Goal: Information Seeking & Learning: Learn about a topic

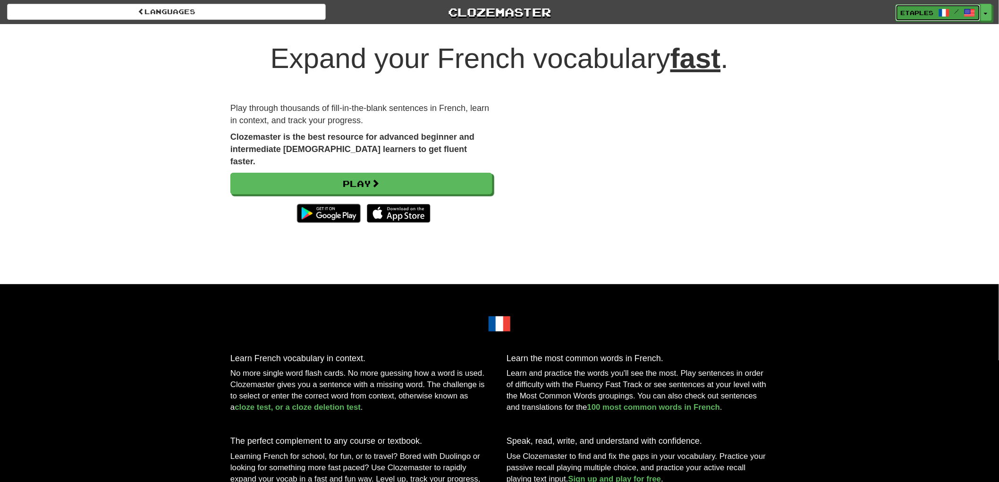
click at [910, 13] on span "etaples" at bounding box center [917, 12] width 33 height 8
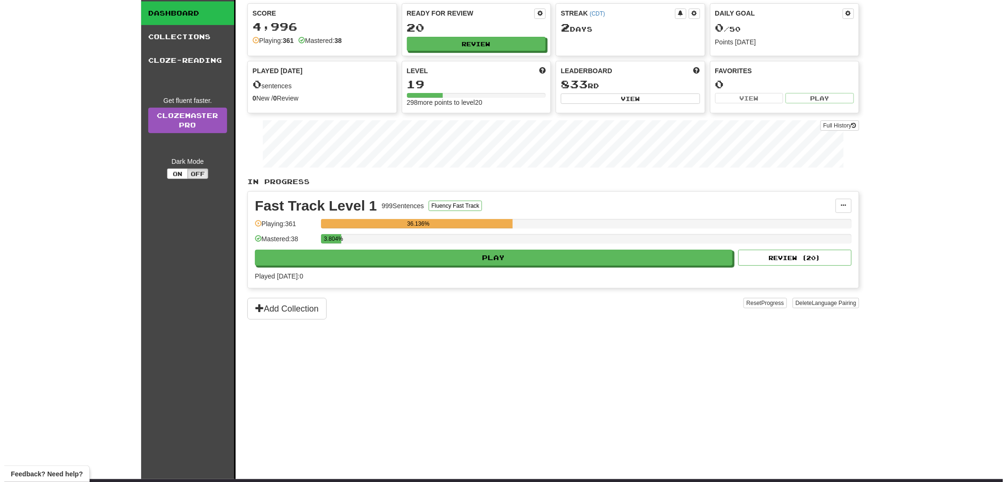
scroll to position [52, 0]
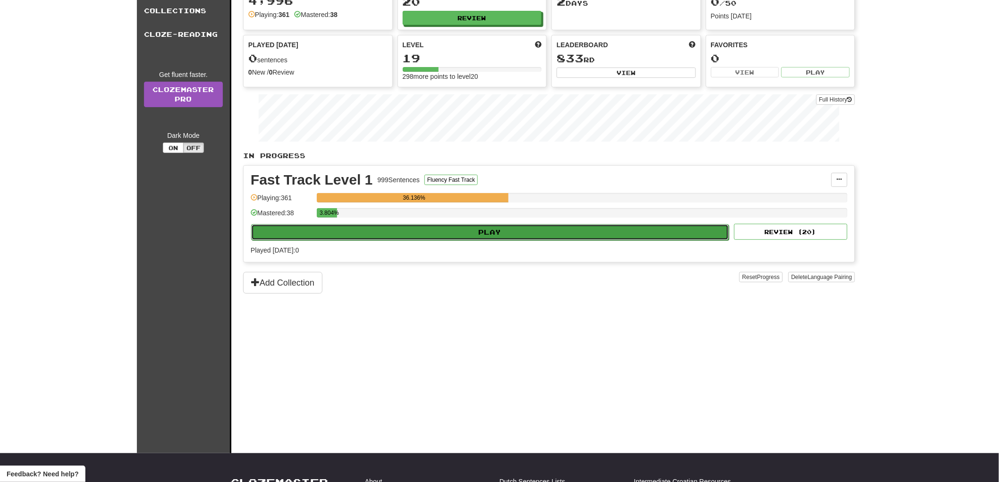
click at [521, 235] on button "Play" at bounding box center [490, 232] width 478 height 16
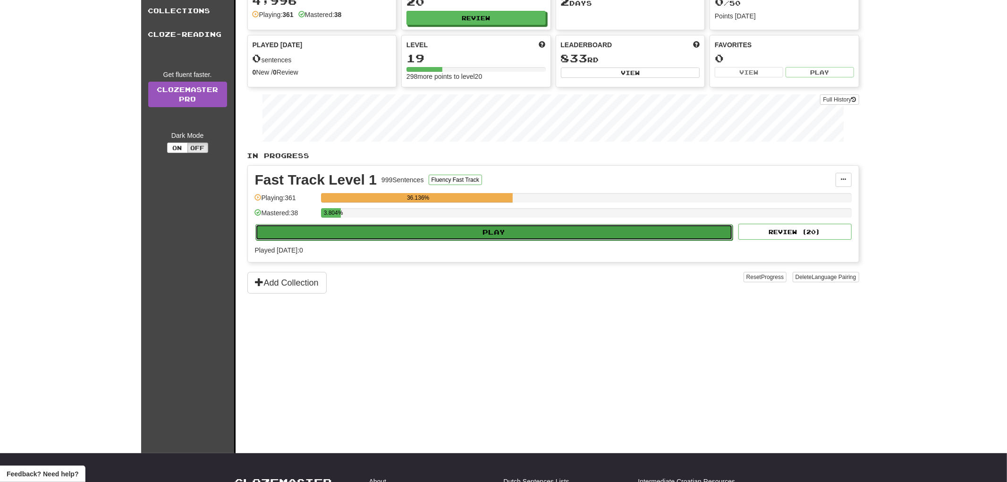
select select "**"
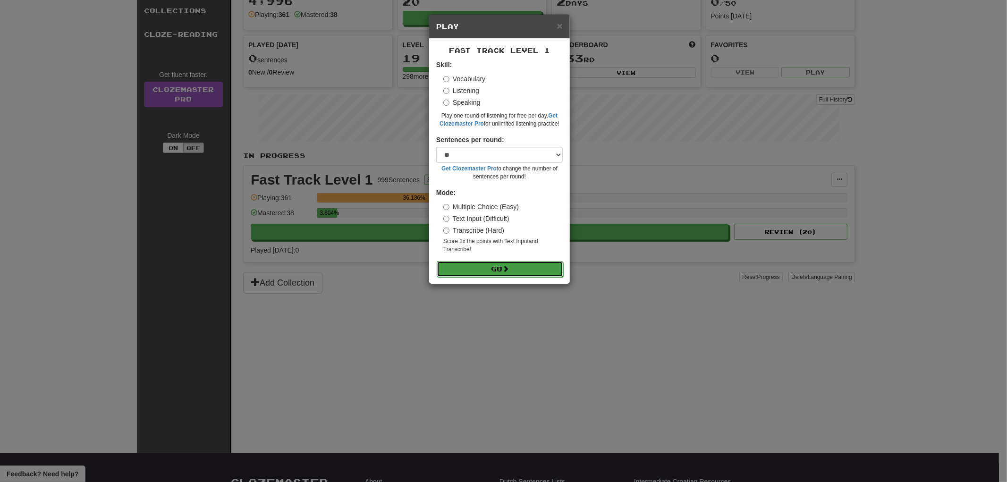
click at [493, 270] on button "Go" at bounding box center [500, 269] width 127 height 16
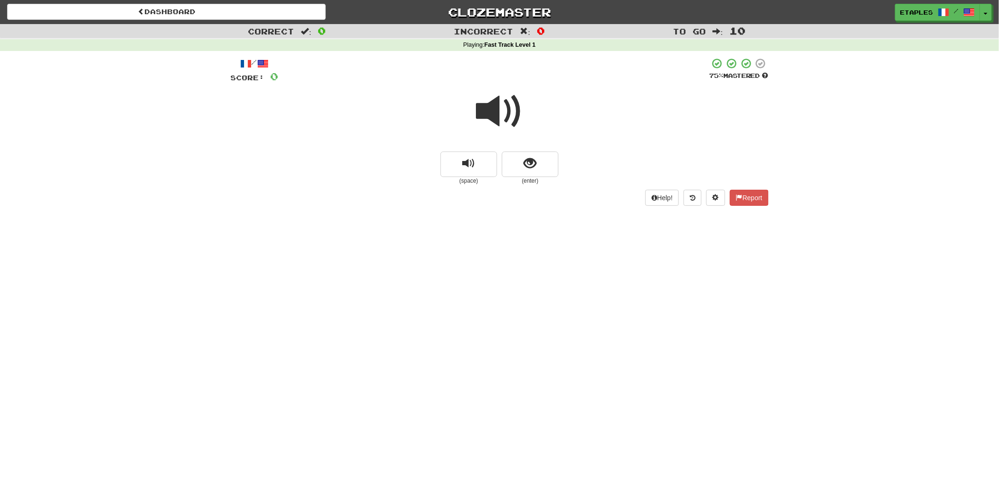
click at [491, 119] on span at bounding box center [499, 111] width 47 height 47
click at [529, 176] on button "show sentence" at bounding box center [530, 164] width 57 height 25
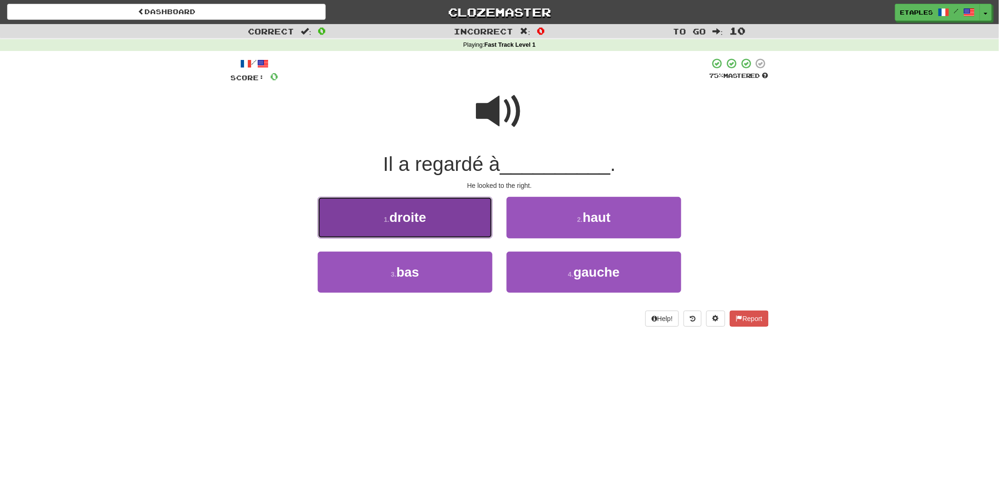
click at [419, 220] on span "droite" at bounding box center [408, 217] width 37 height 15
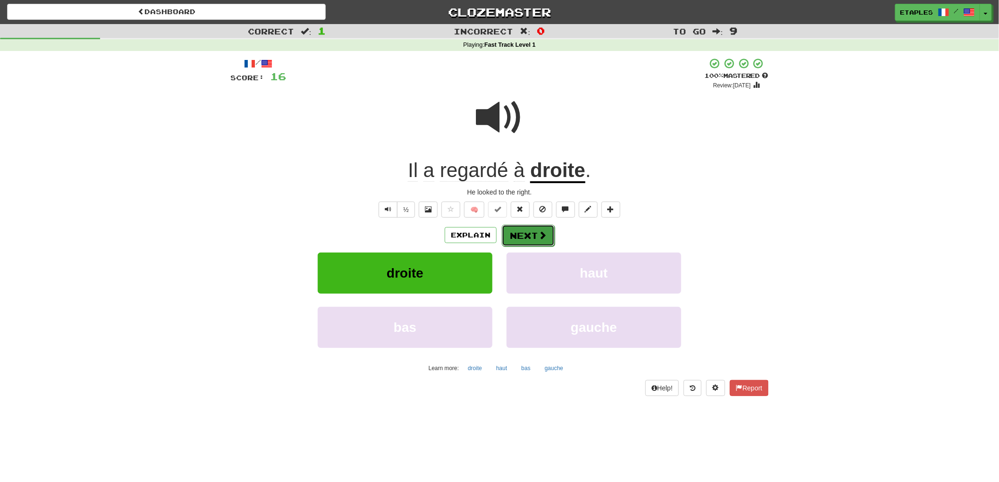
click at [530, 239] on button "Next" at bounding box center [528, 236] width 53 height 22
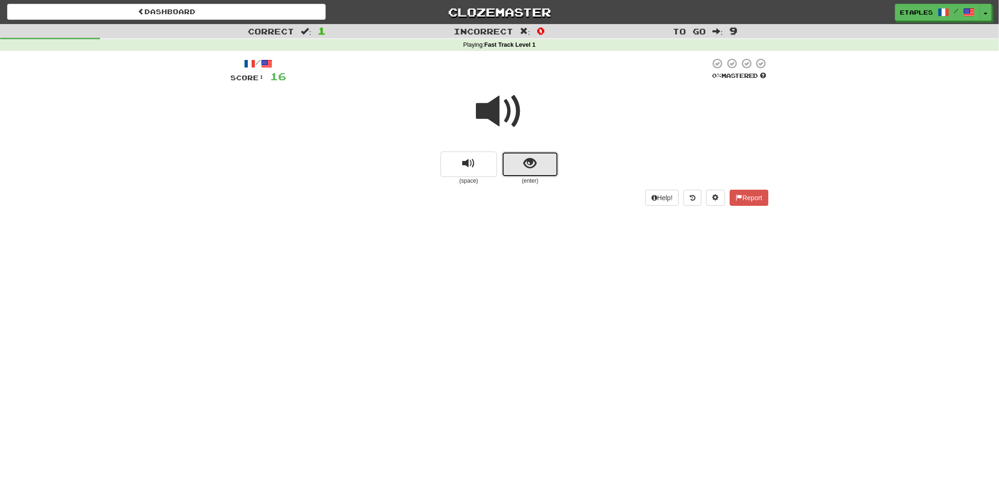
click at [518, 167] on button "show sentence" at bounding box center [530, 164] width 57 height 25
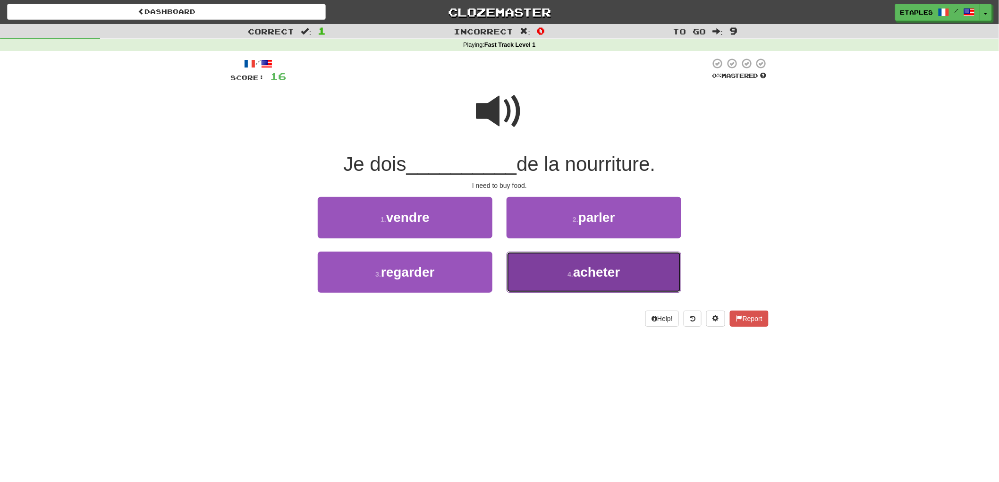
click at [591, 279] on button "4 . acheter" at bounding box center [594, 272] width 175 height 41
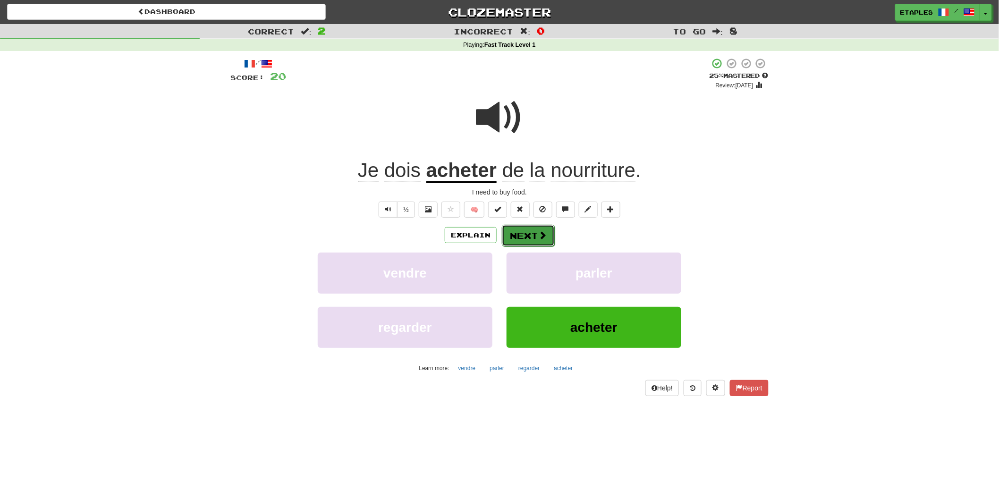
click at [515, 237] on button "Next" at bounding box center [528, 236] width 53 height 22
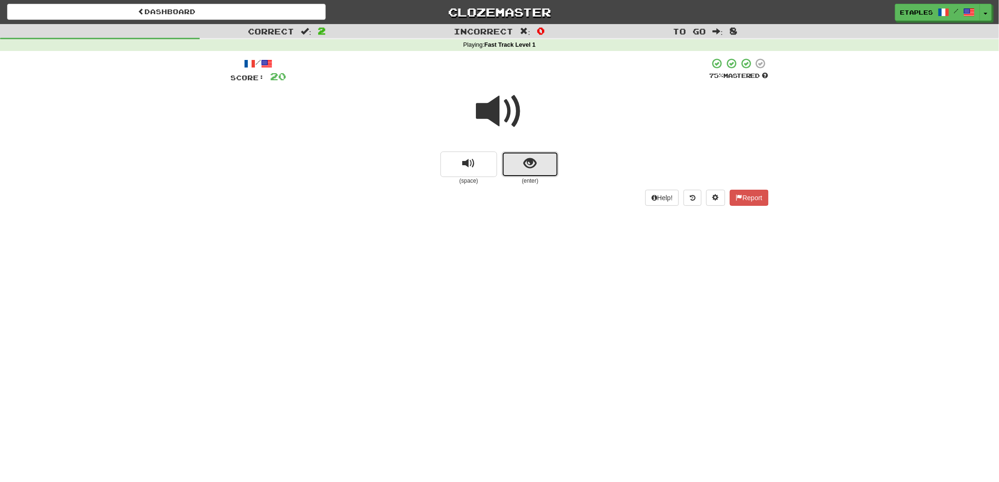
click at [523, 162] on button "show sentence" at bounding box center [530, 164] width 57 height 25
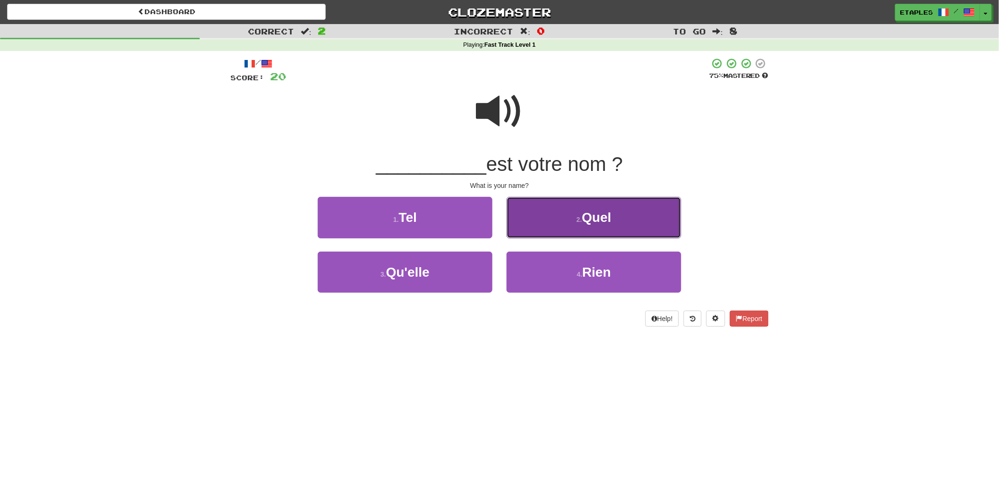
click at [587, 227] on button "2 . Quel" at bounding box center [594, 217] width 175 height 41
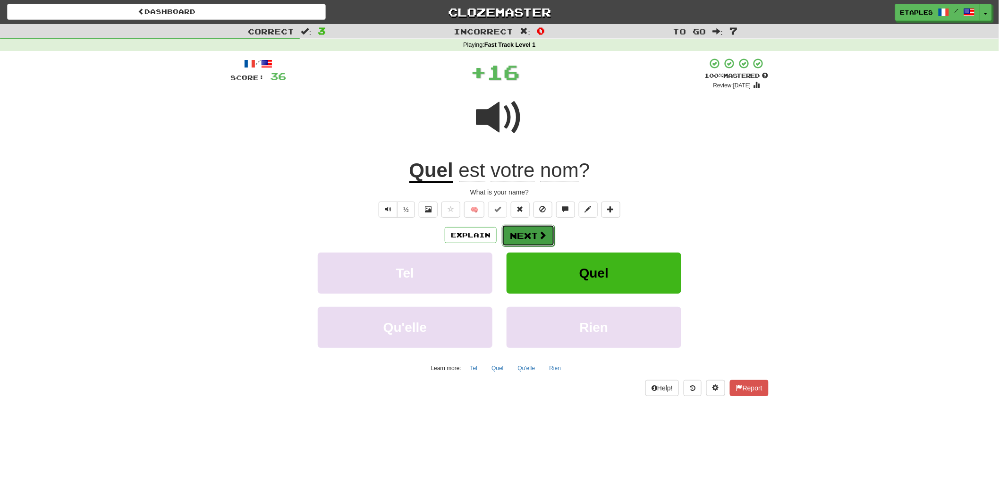
click at [535, 237] on button "Next" at bounding box center [528, 236] width 53 height 22
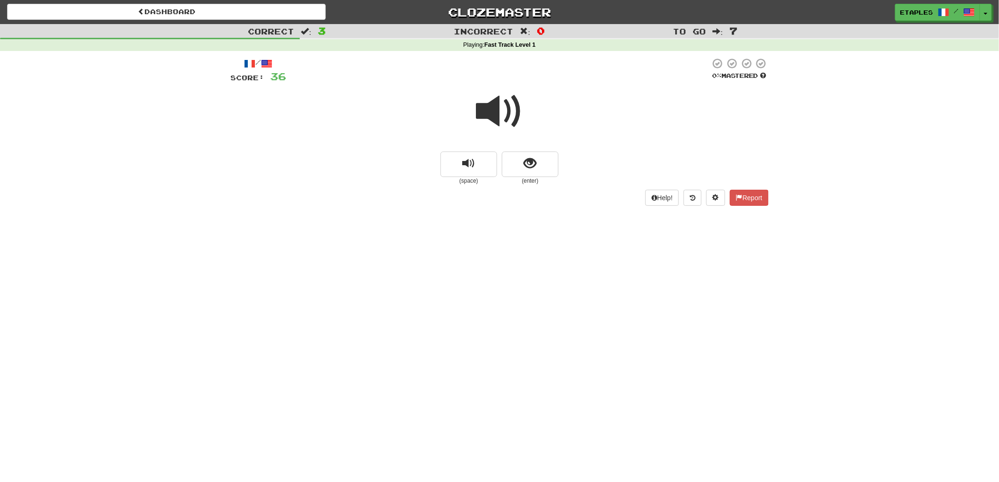
click at [492, 111] on span at bounding box center [499, 111] width 47 height 47
click at [508, 166] on button "show sentence" at bounding box center [530, 164] width 57 height 25
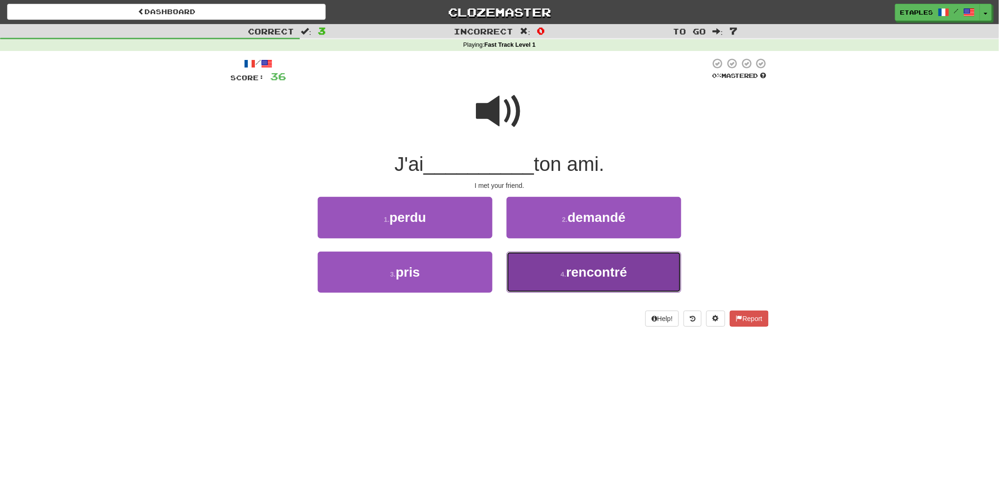
click at [569, 276] on span "rencontré" at bounding box center [596, 272] width 61 height 15
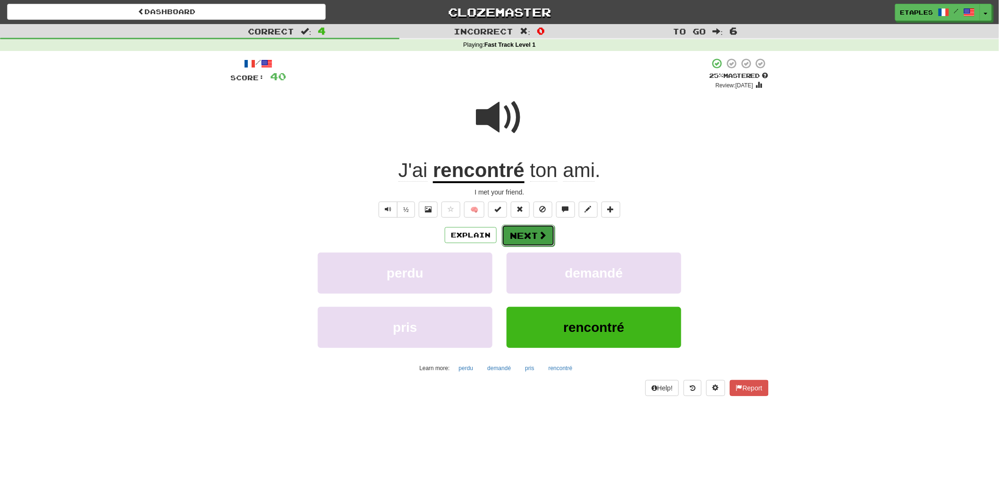
click at [535, 237] on button "Next" at bounding box center [528, 236] width 53 height 22
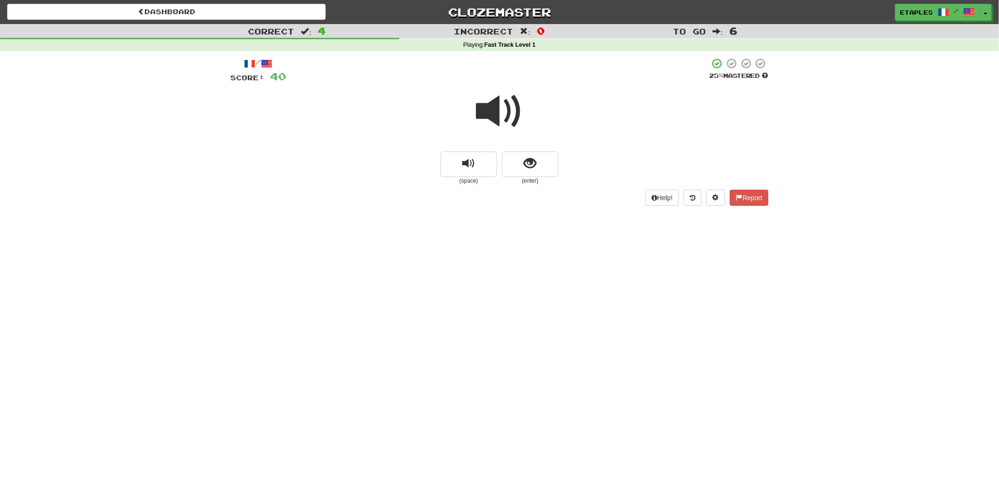
click at [492, 119] on span at bounding box center [499, 111] width 47 height 47
click at [493, 115] on span at bounding box center [499, 111] width 47 height 47
click at [517, 168] on button "show sentence" at bounding box center [530, 164] width 57 height 25
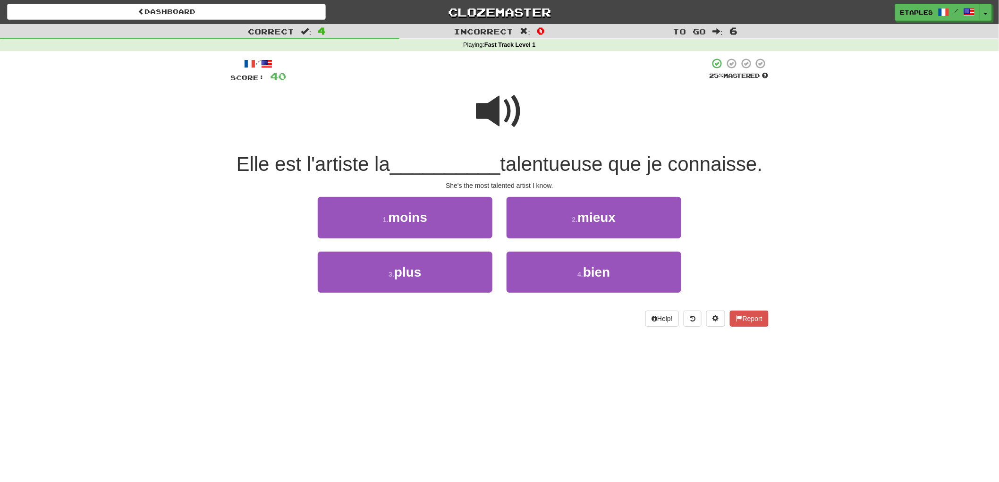
click at [508, 112] on span at bounding box center [499, 111] width 47 height 47
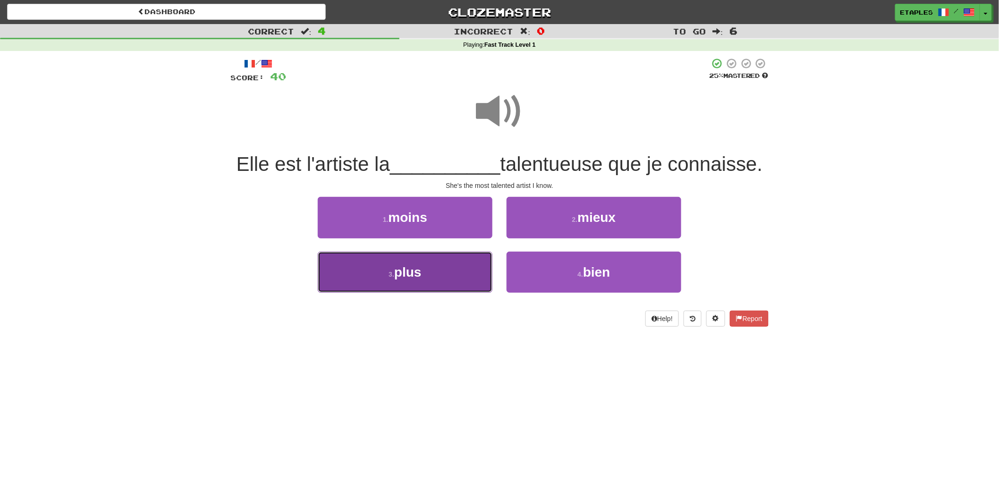
click at [415, 275] on span "plus" at bounding box center [407, 272] width 27 height 15
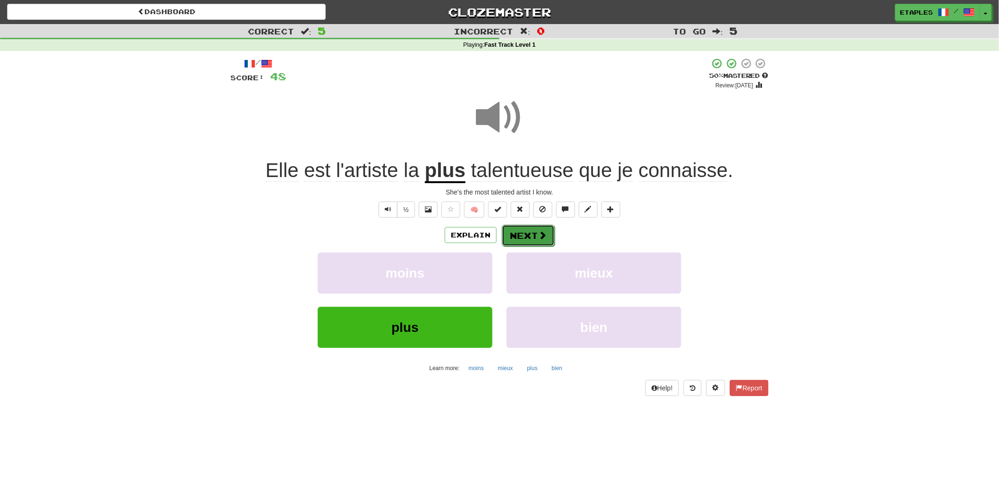
click at [526, 237] on button "Next" at bounding box center [528, 236] width 53 height 22
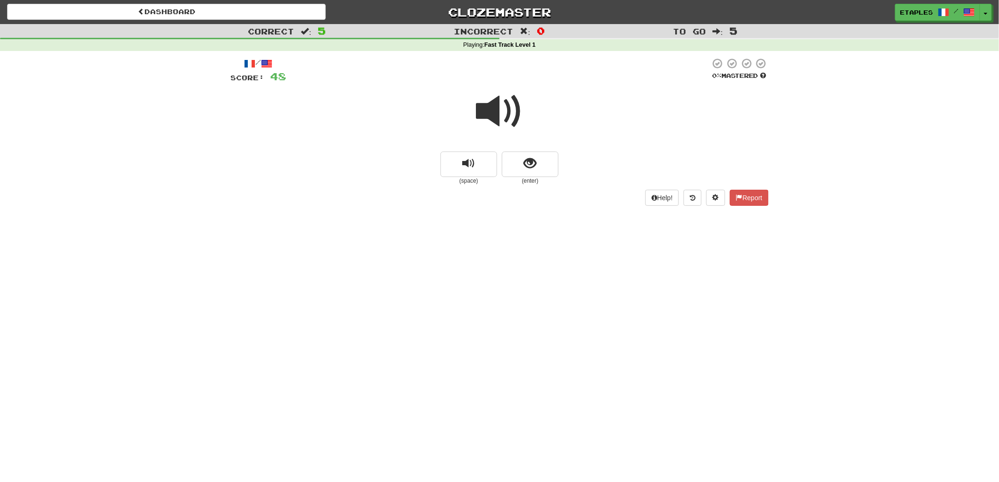
click at [507, 123] on span at bounding box center [499, 111] width 47 height 47
click at [511, 162] on button "show sentence" at bounding box center [530, 164] width 57 height 25
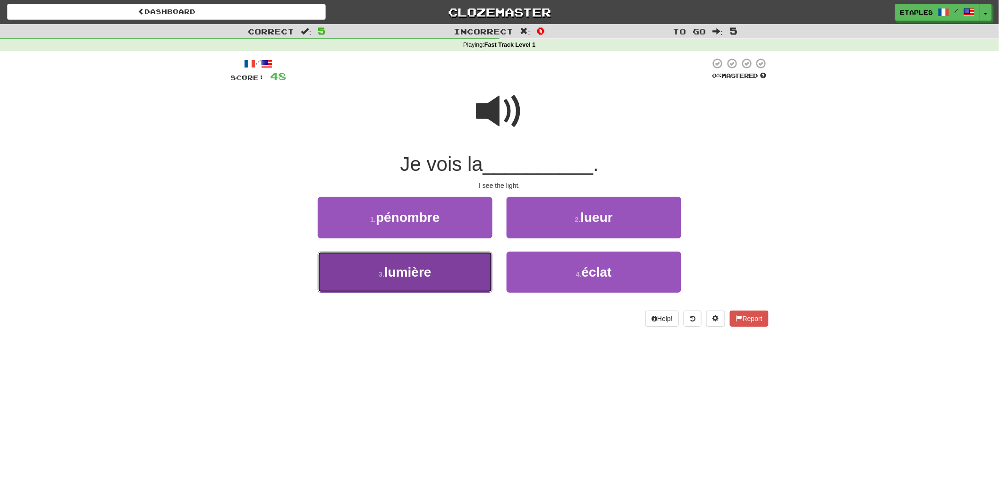
click at [428, 285] on button "3 . lumière" at bounding box center [405, 272] width 175 height 41
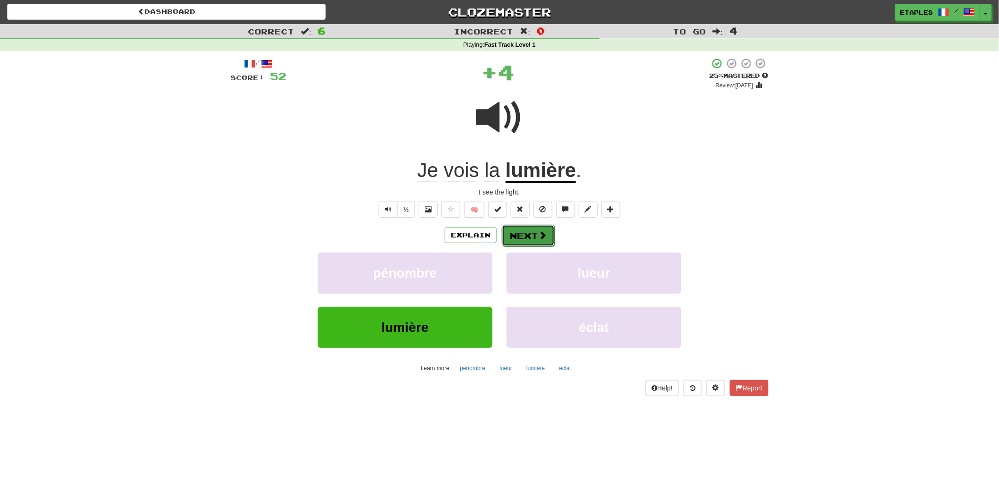
click at [534, 237] on button "Next" at bounding box center [528, 236] width 53 height 22
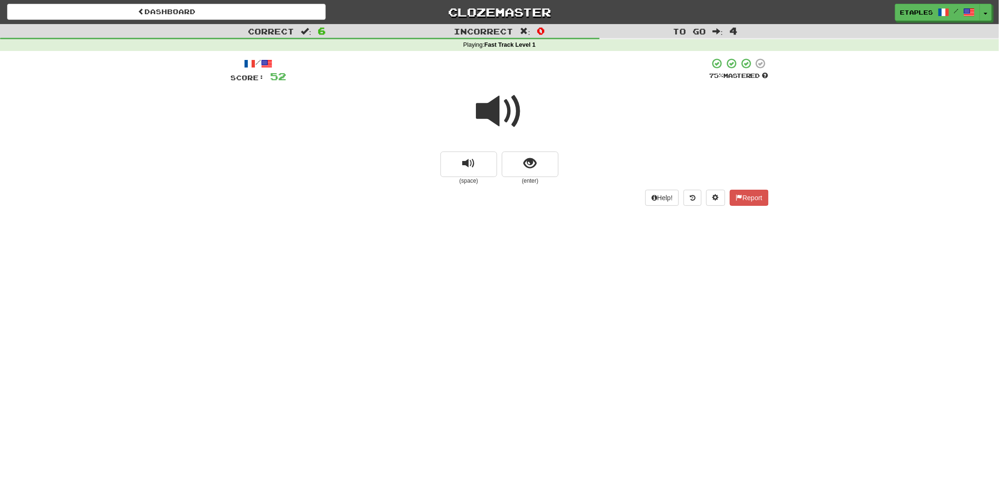
click at [493, 119] on span at bounding box center [499, 111] width 47 height 47
click at [521, 163] on button "show sentence" at bounding box center [530, 164] width 57 height 25
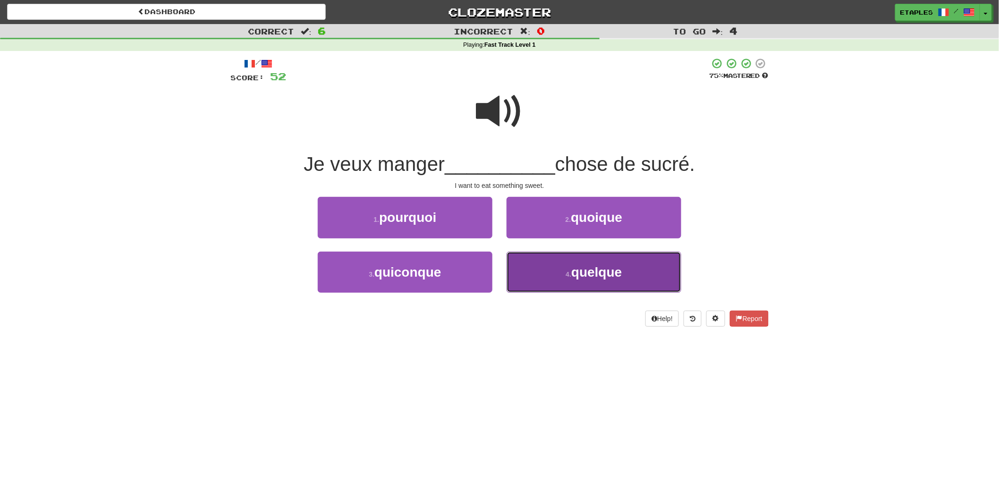
click at [589, 270] on span "quelque" at bounding box center [596, 272] width 51 height 15
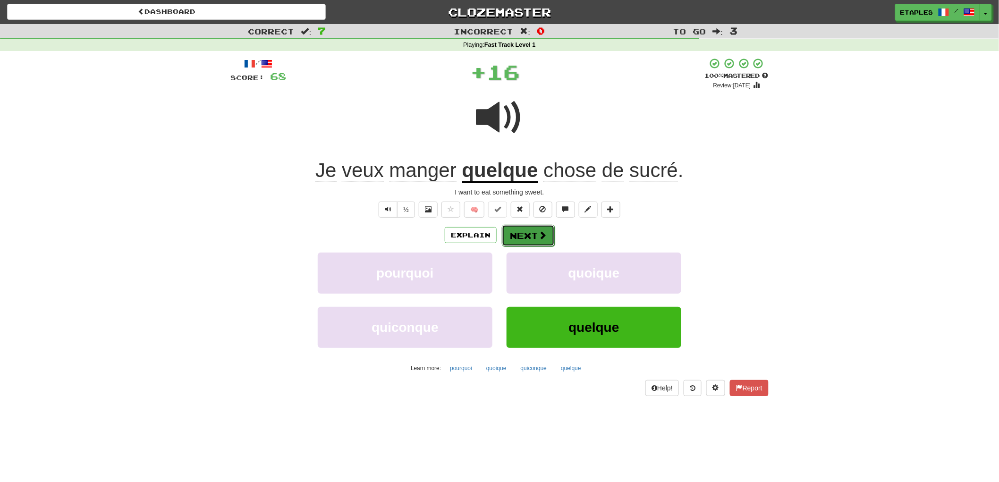
click at [516, 234] on button "Next" at bounding box center [528, 236] width 53 height 22
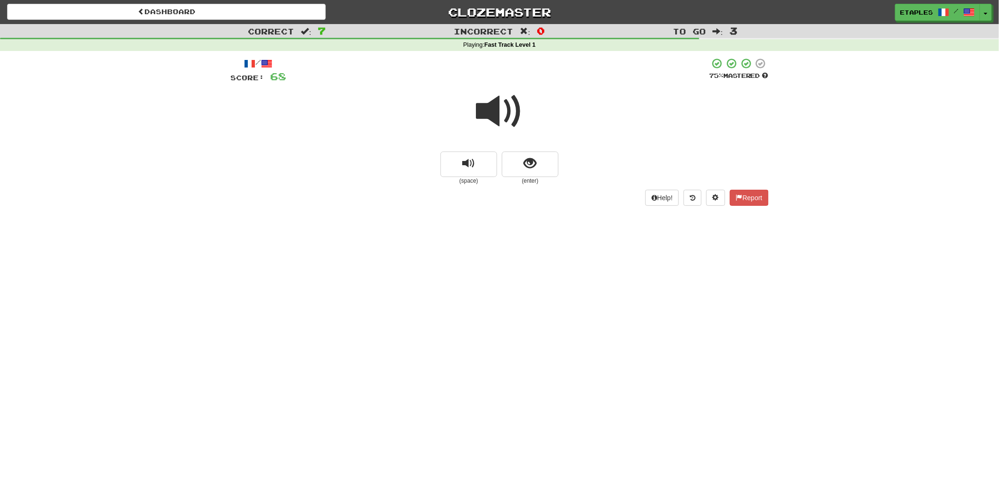
click at [492, 109] on span at bounding box center [499, 111] width 47 height 47
click at [516, 164] on button "show sentence" at bounding box center [530, 164] width 57 height 25
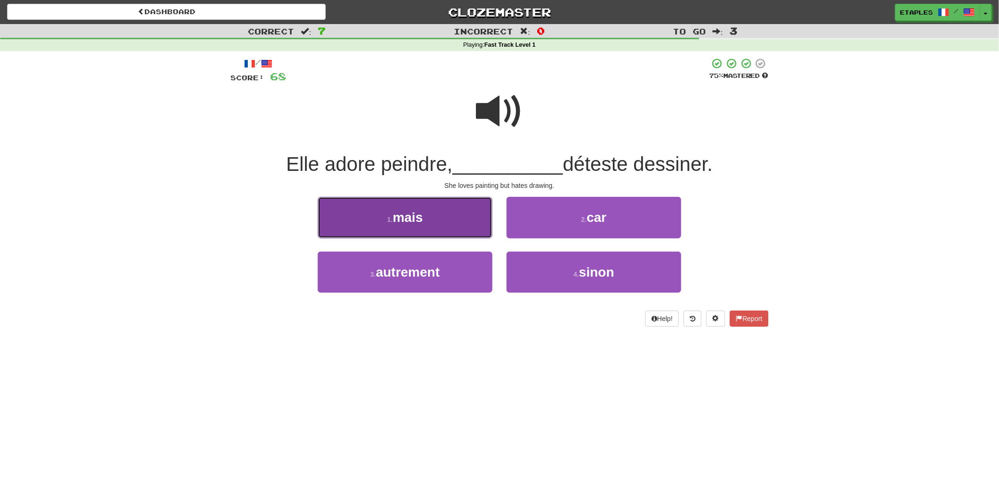
click at [405, 219] on span "mais" at bounding box center [408, 217] width 30 height 15
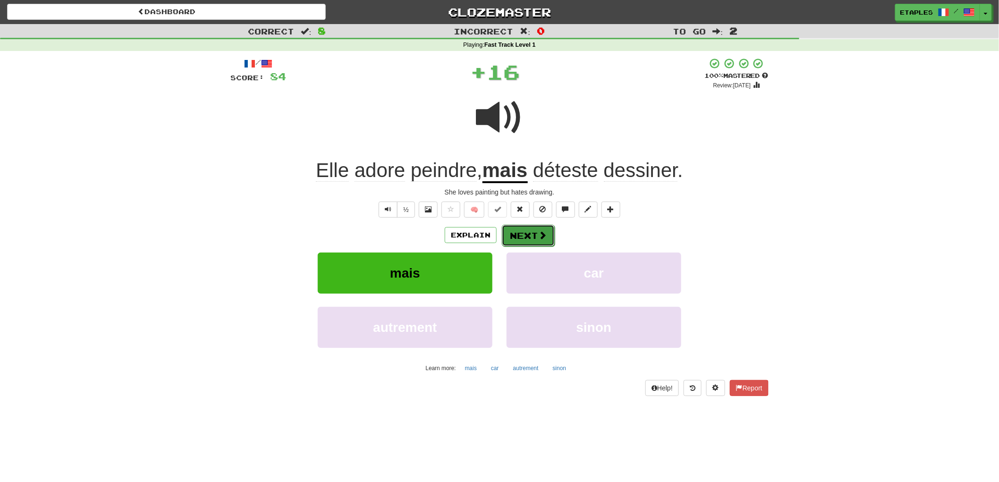
click at [526, 237] on button "Next" at bounding box center [528, 236] width 53 height 22
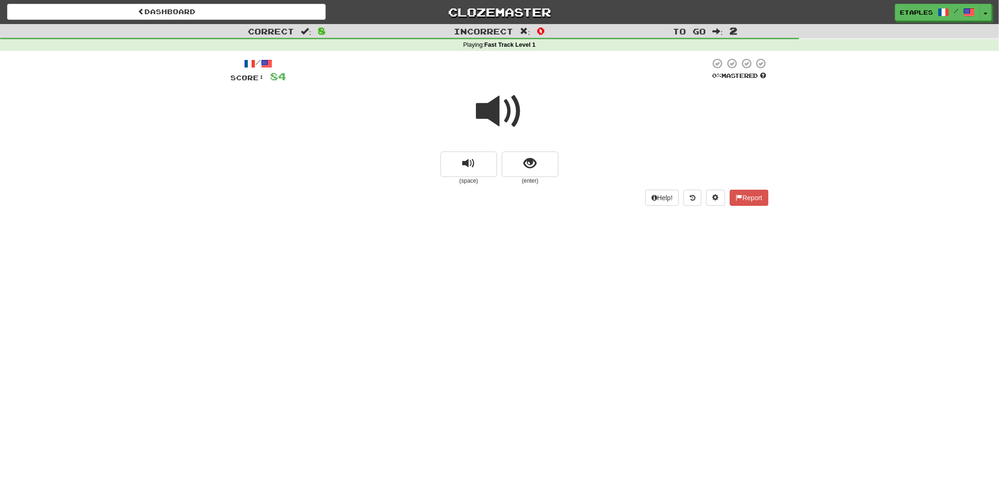
click at [477, 110] on span at bounding box center [499, 111] width 47 height 47
click at [525, 163] on span "show sentence" at bounding box center [530, 163] width 13 height 13
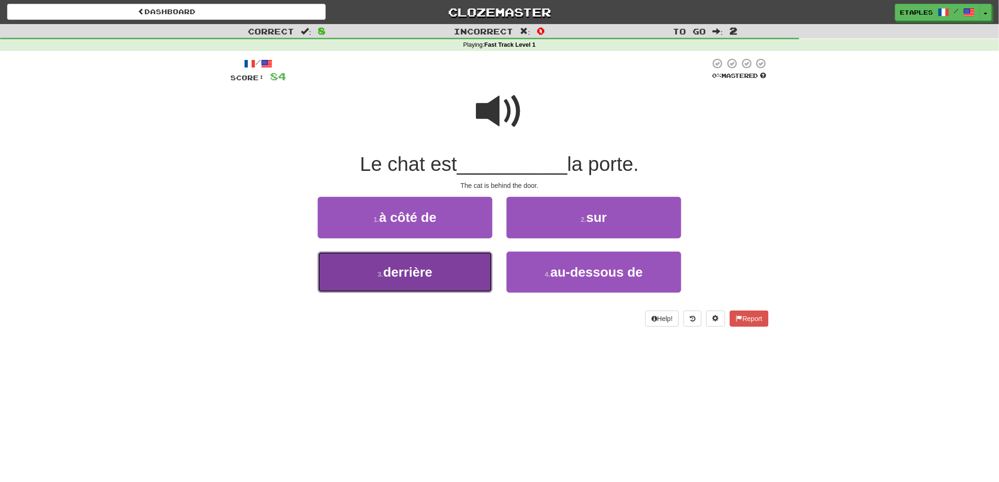
click at [438, 274] on button "3 . derrière" at bounding box center [405, 272] width 175 height 41
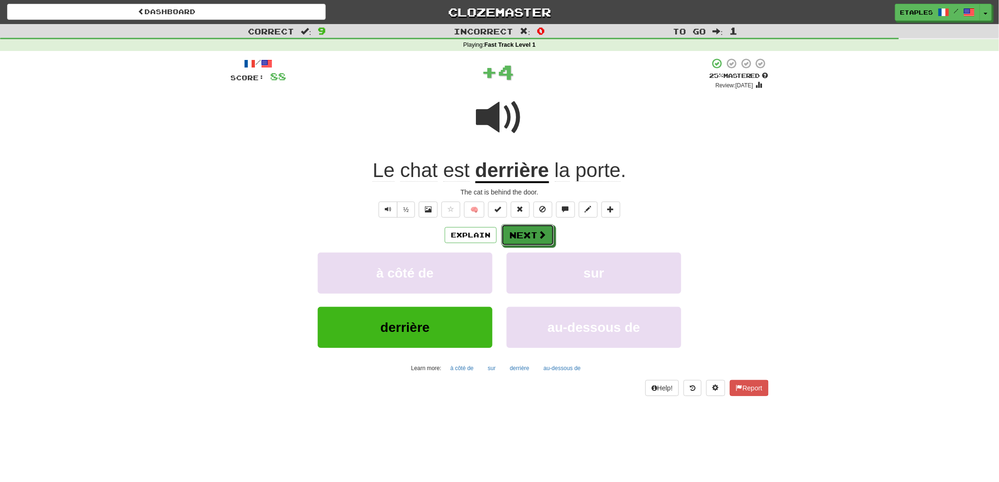
click at [520, 236] on button "Next" at bounding box center [527, 235] width 53 height 22
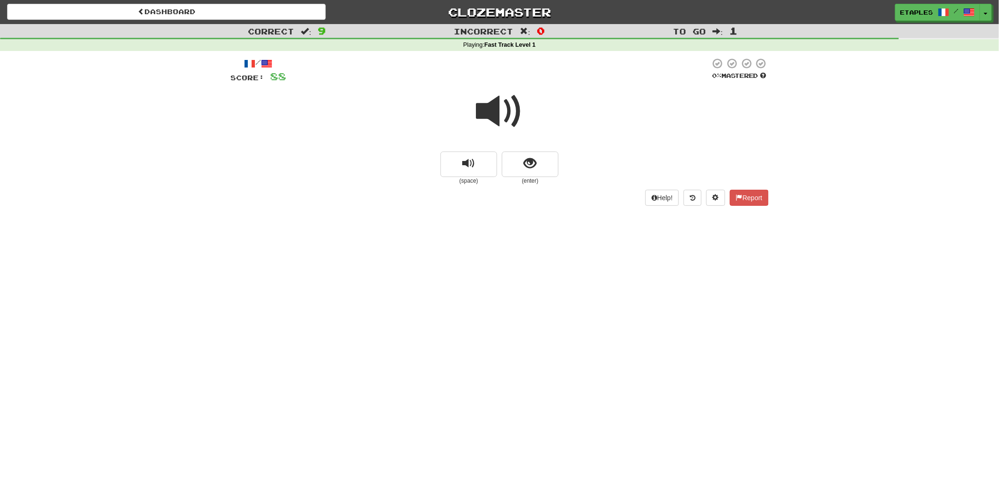
click at [492, 107] on span at bounding box center [499, 111] width 47 height 47
click at [522, 162] on button "show sentence" at bounding box center [530, 164] width 57 height 25
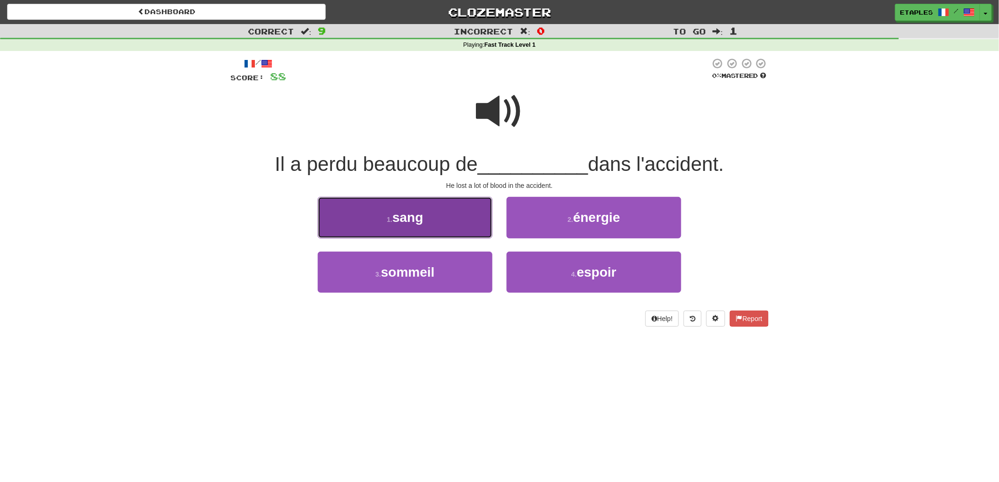
click at [421, 230] on button "1 . sang" at bounding box center [405, 217] width 175 height 41
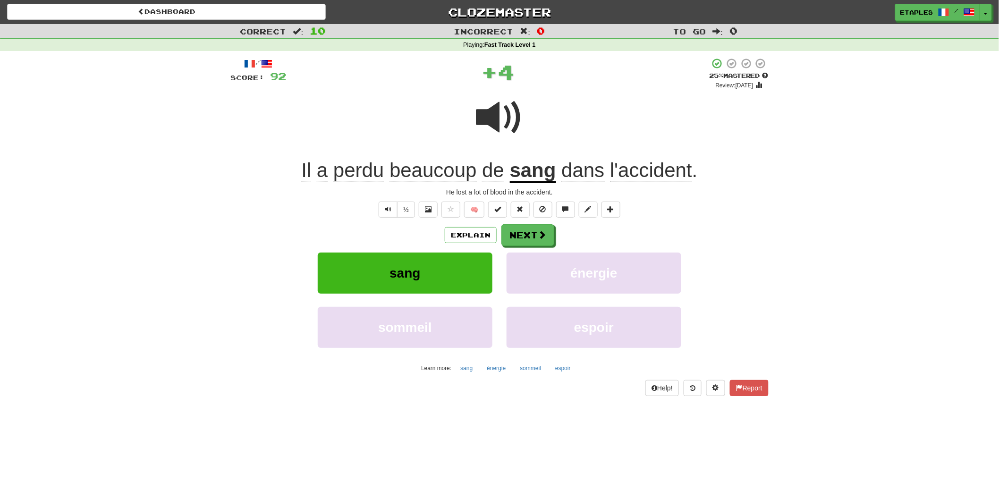
click at [494, 123] on span at bounding box center [499, 117] width 47 height 47
click at [523, 235] on button "Next" at bounding box center [528, 236] width 53 height 22
